Goal: Task Accomplishment & Management: Manage account settings

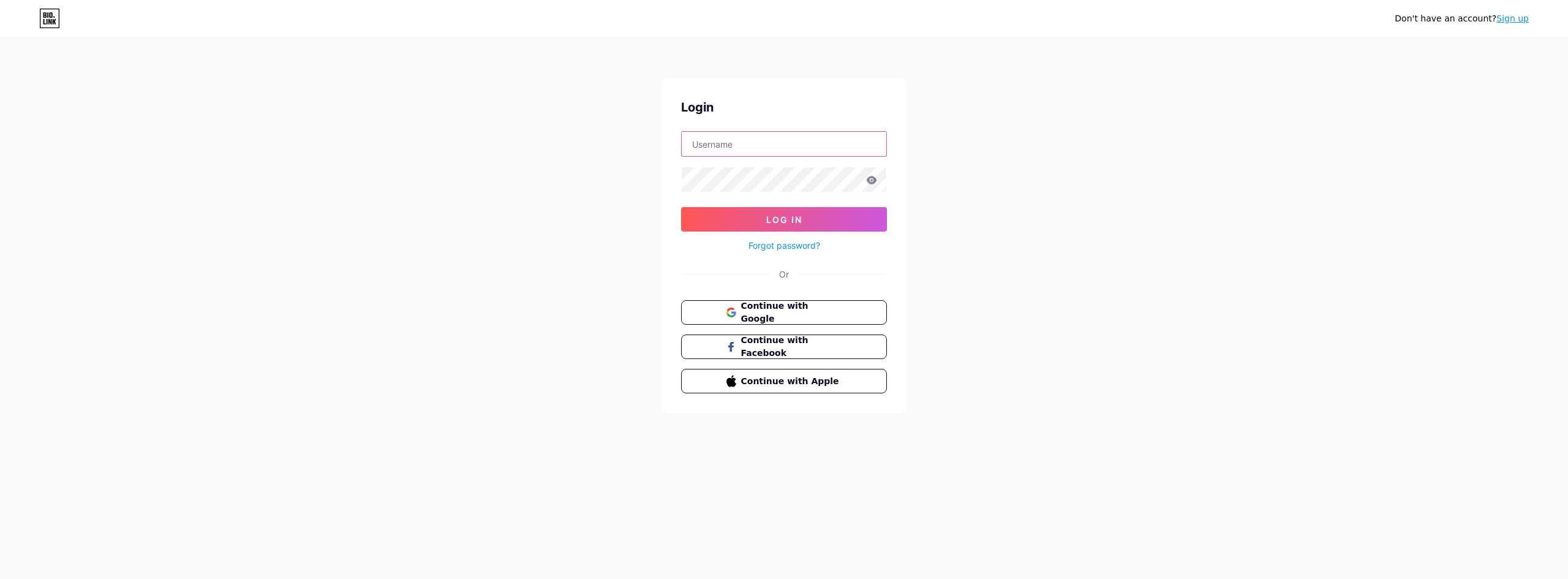
type input "prefeituraentrerios"
click at [753, 143] on input "prefeituraentrerios" at bounding box center [784, 144] width 205 height 24
click at [703, 213] on button "Log In" at bounding box center [784, 219] width 206 height 24
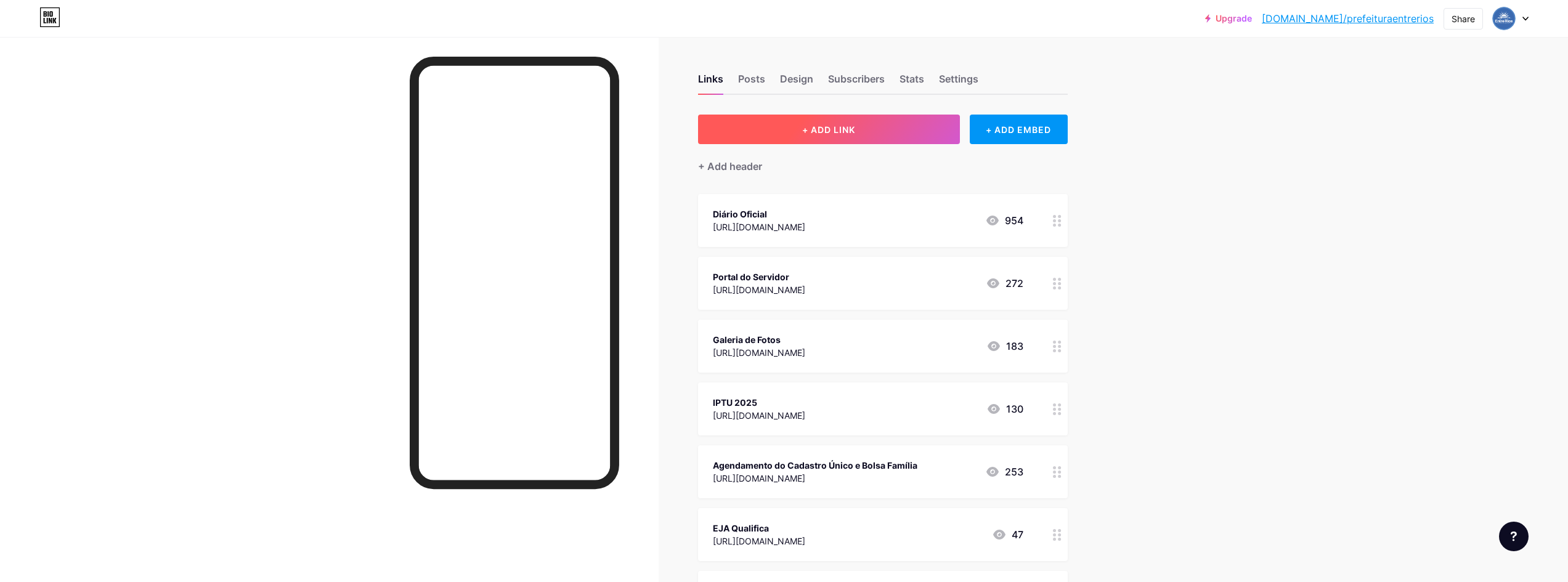
click at [808, 131] on span "+ ADD LINK" at bounding box center [829, 129] width 53 height 10
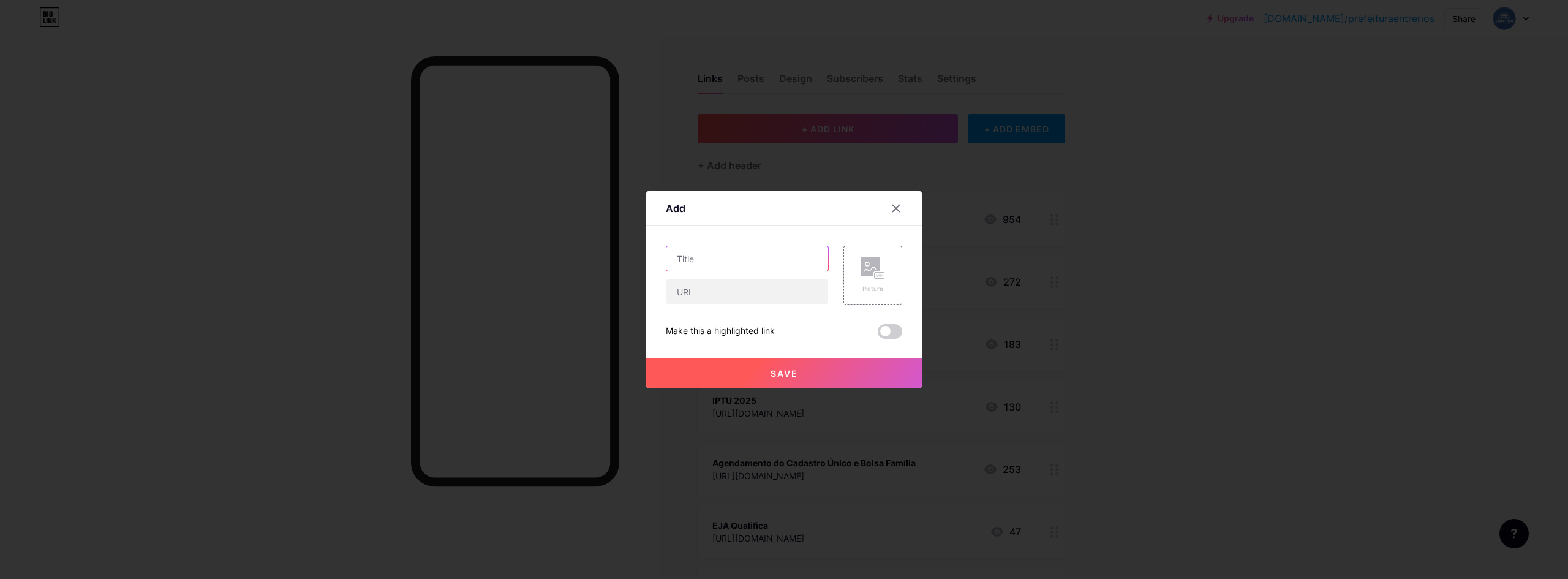
click at [710, 255] on input "text" at bounding box center [747, 259] width 162 height 24
type input "L"
type input "Livrinho de Colorir"
click at [711, 294] on input "text" at bounding box center [747, 291] width 162 height 24
paste input "[URL][DOMAIN_NAME]"
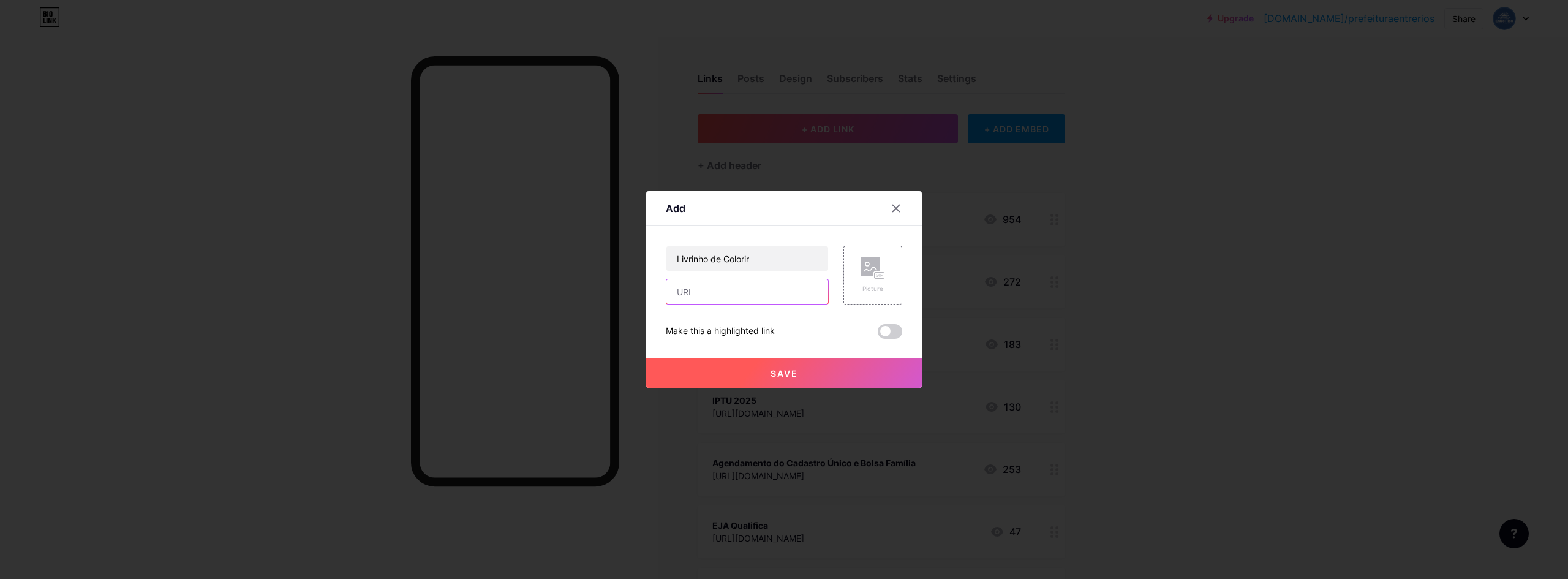
type input "[URL][DOMAIN_NAME]"
click at [698, 291] on input "[URL][DOMAIN_NAME]" at bounding box center [747, 291] width 162 height 24
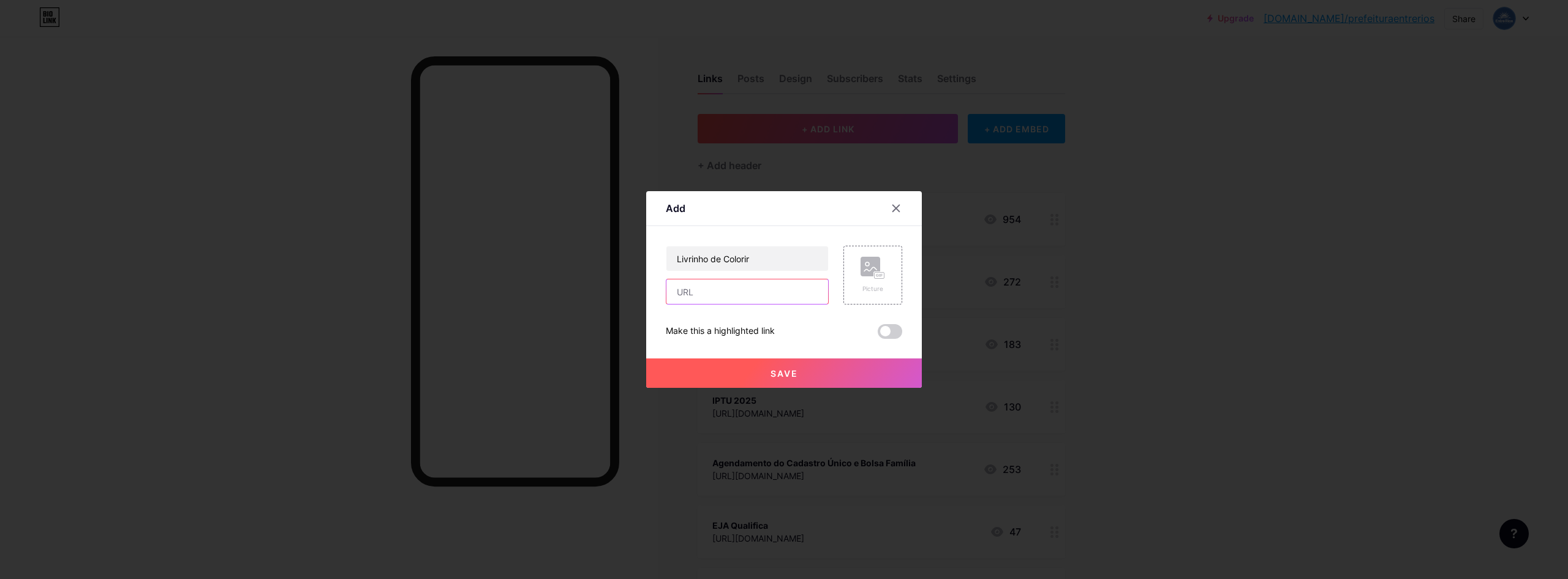
scroll to position [0, 0]
paste input "[URL][DOMAIN_NAME]"
type input "[URL][DOMAIN_NAME]"
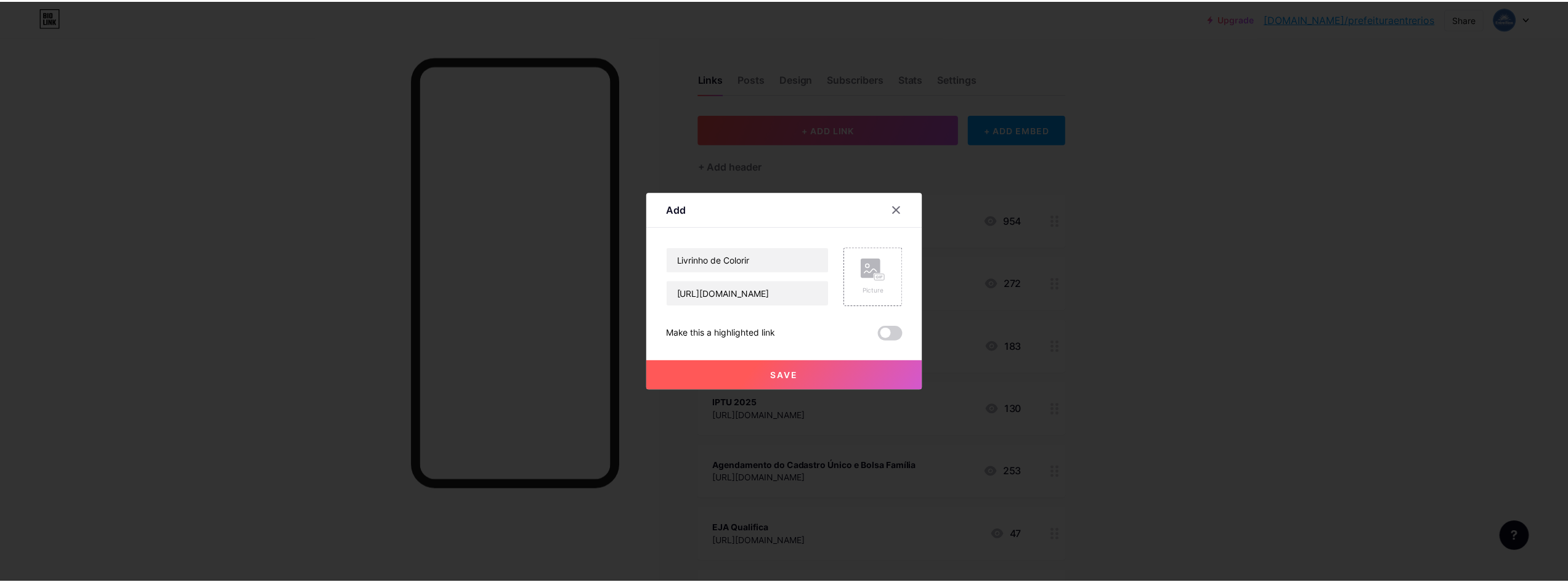
scroll to position [0, 0]
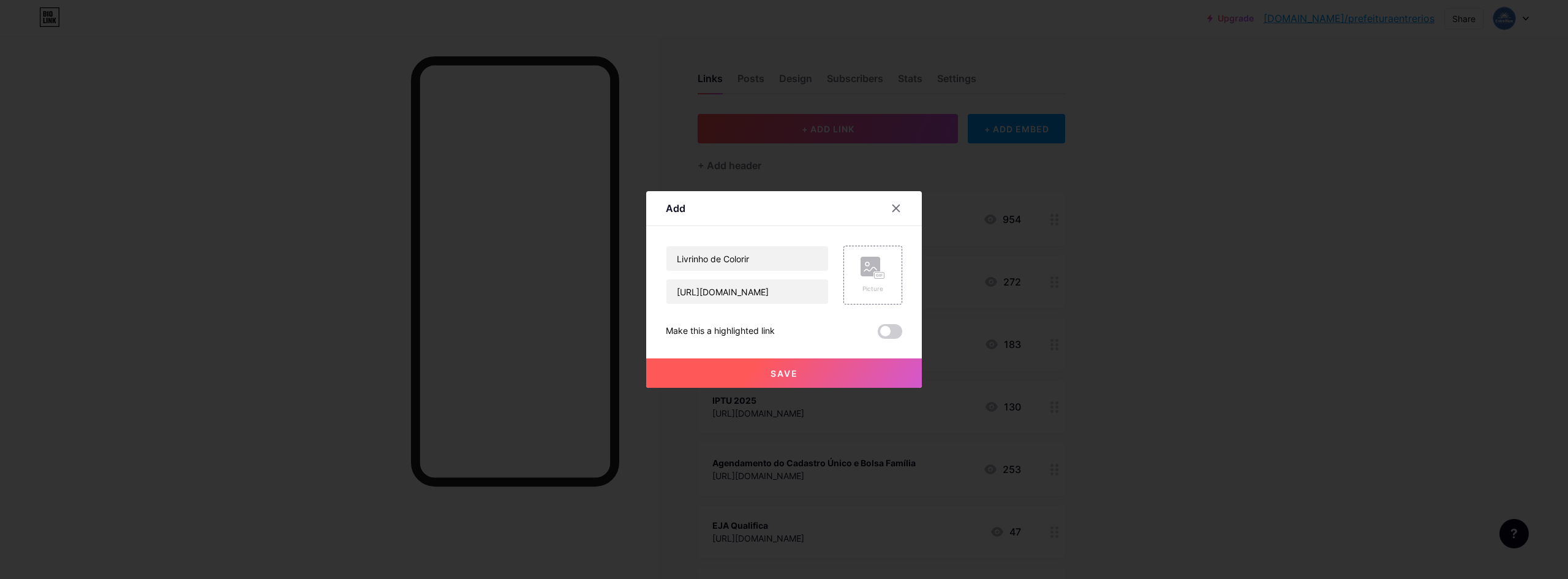
click at [787, 369] on span "Save" at bounding box center [784, 373] width 28 height 10
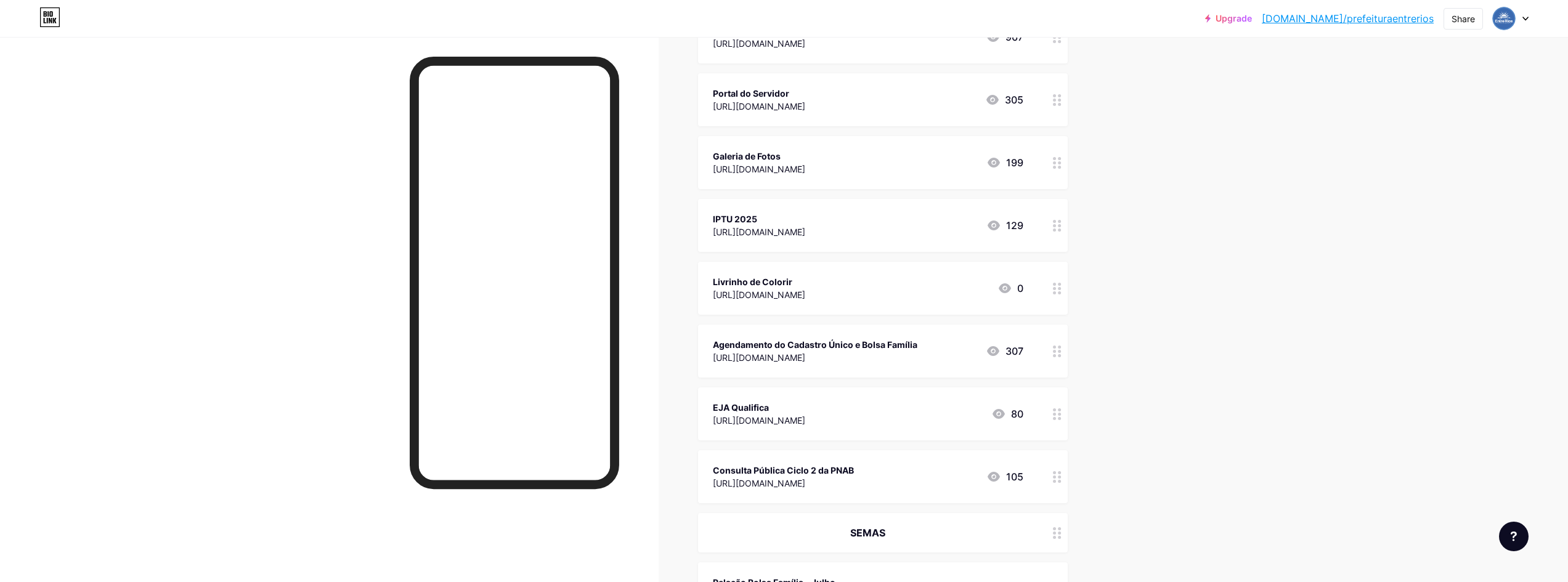
scroll to position [185, 0]
